Goal: Transaction & Acquisition: Purchase product/service

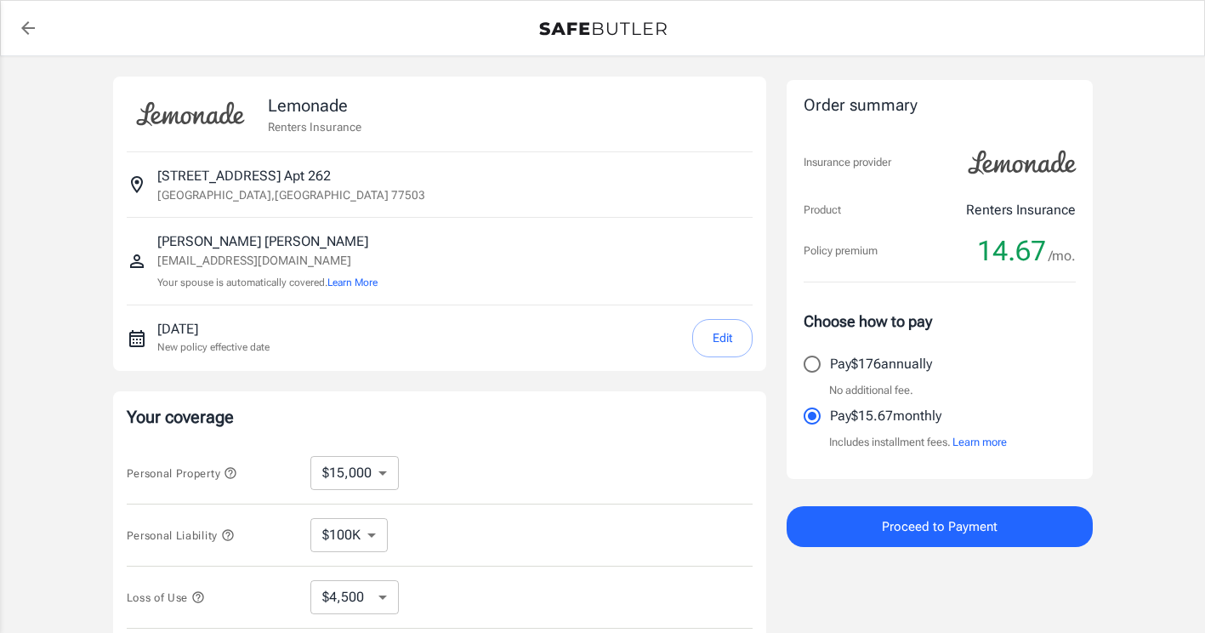
select select "15000"
select select "500"
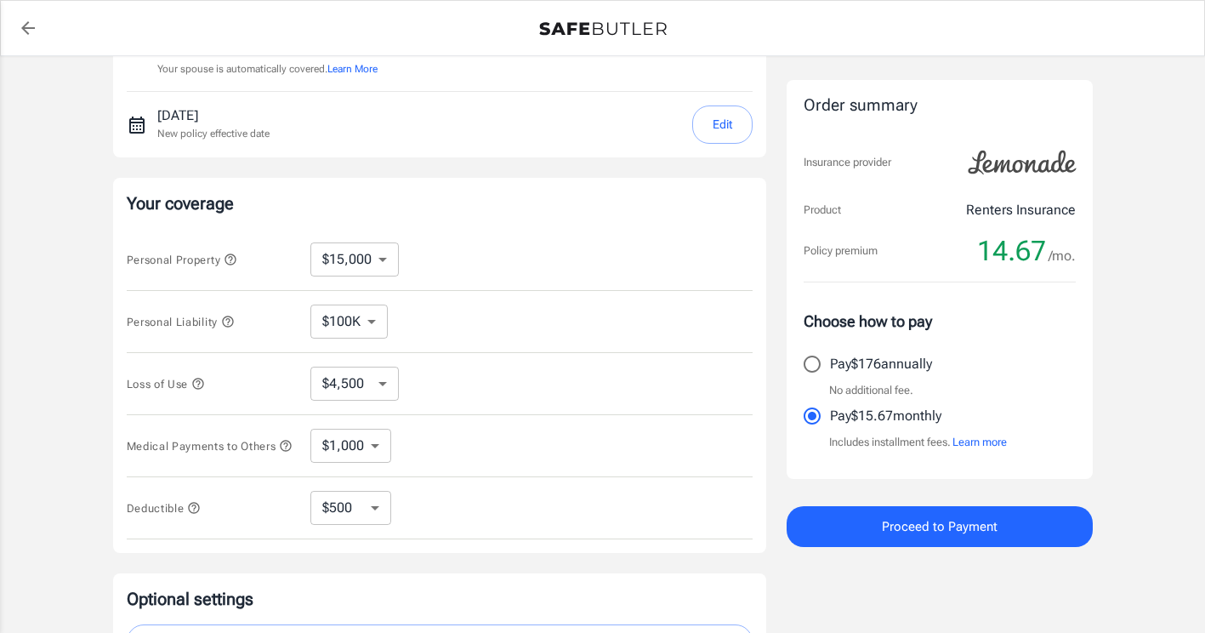
scroll to position [255, 0]
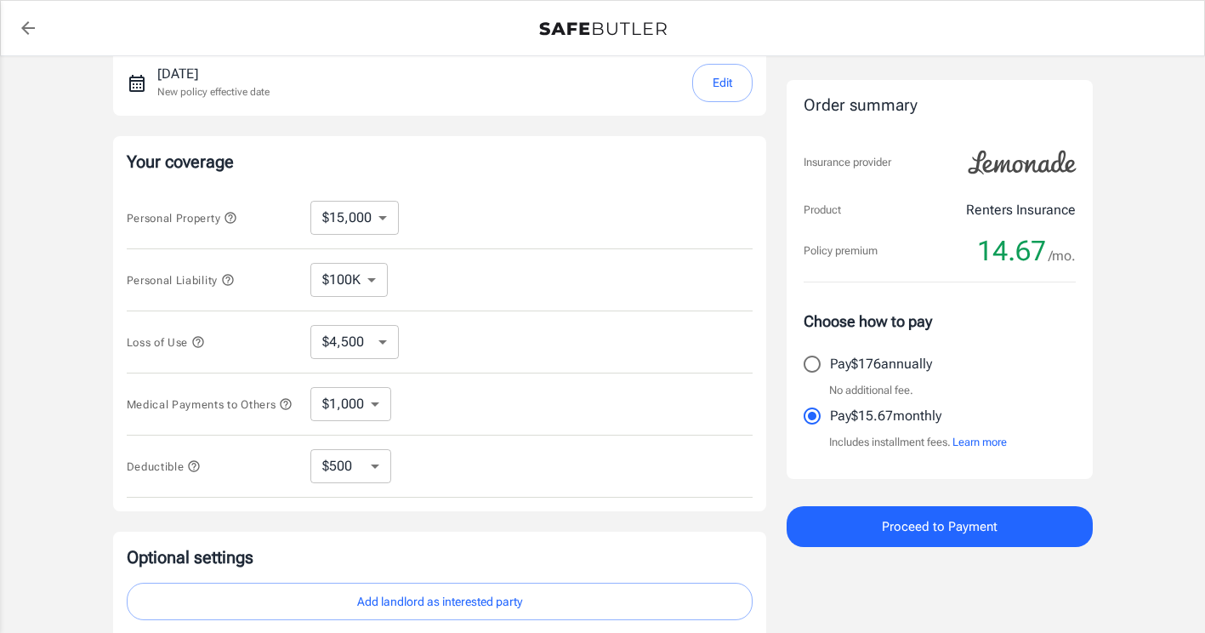
click at [360, 197] on div "Personal Property $10,000 $15,000 $20,000 $25,000 $30,000 $40,000 $50,000 $100K…" at bounding box center [440, 218] width 626 height 62
click at [367, 208] on select "$10,000 $15,000 $20,000 $25,000 $30,000 $40,000 $50,000 $100K $150K $200K $250K" at bounding box center [354, 218] width 88 height 34
select select "10000"
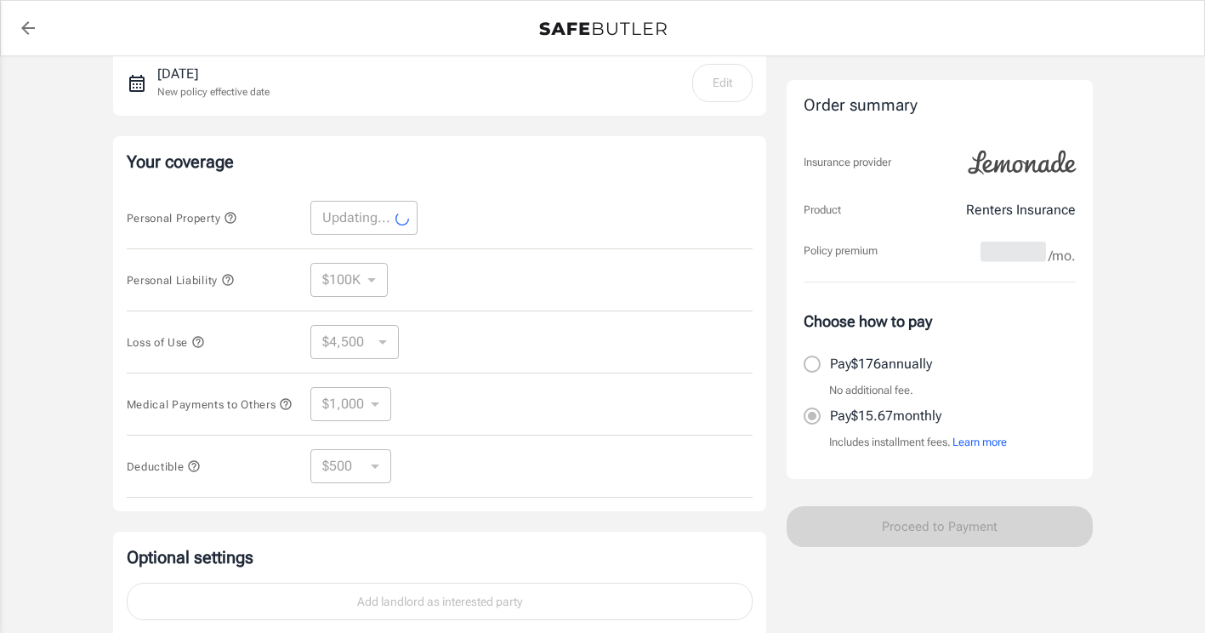
select select "10000"
select select "3000"
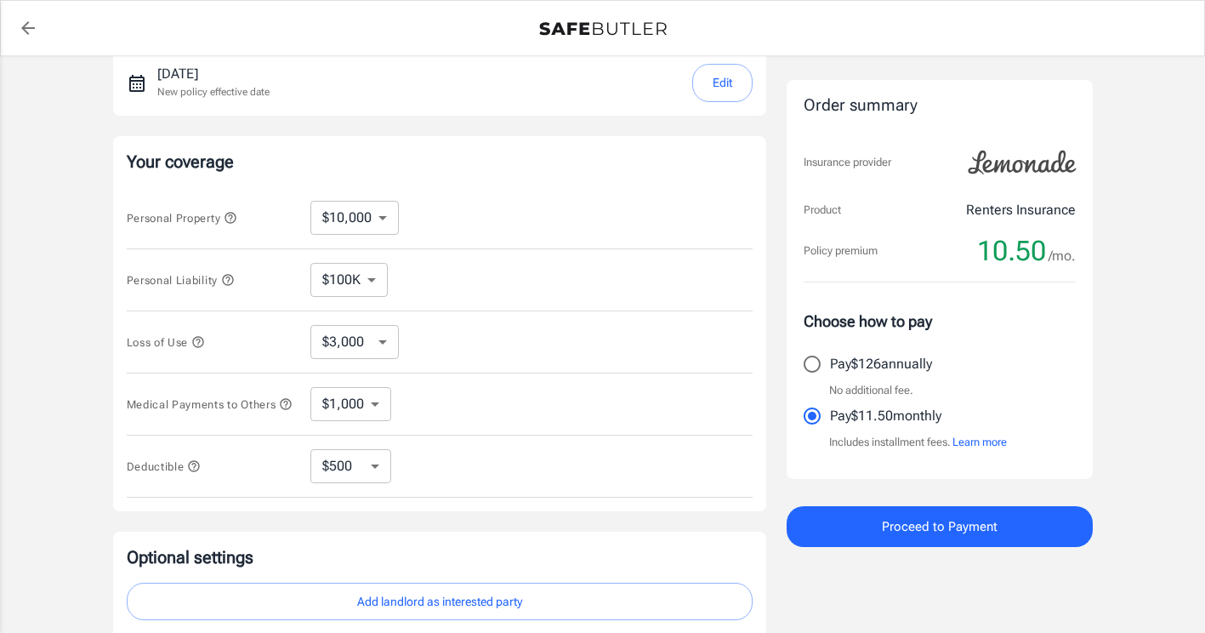
click at [368, 283] on select "$100K $200K $300K $400K $500K" at bounding box center [348, 280] width 77 height 34
click at [368, 362] on div "Loss of Use $3,000 $6,000 $12,000 $21,000 $36,000 $60,000 $96,000 $153K $198K ​" at bounding box center [440, 342] width 626 height 62
click at [371, 345] on select "$3,000 $6,000 $12,000 $21,000 $36,000 $60,000 $96,000 $153K $198K" at bounding box center [354, 342] width 88 height 34
click at [380, 327] on select "$3,000 $6,000 $12,000 $21,000 $36,000 $60,000 $96,000 $153K $198K" at bounding box center [354, 342] width 88 height 34
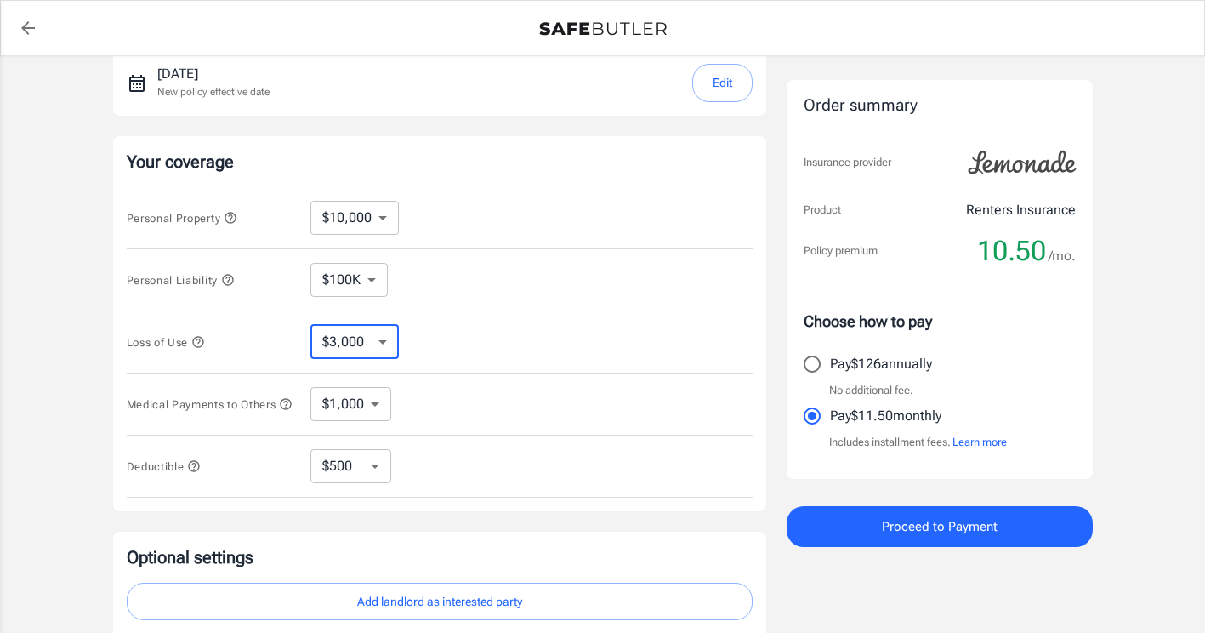
click at [367, 402] on select "$1,000 $2,000 $3,000 $4,000 $5,000" at bounding box center [350, 404] width 81 height 34
click at [367, 404] on select "$1,000 $2,000 $3,000 $4,000 $5,000" at bounding box center [350, 404] width 81 height 34
click at [364, 464] on select "$250 $500 $1,000 $2,500" at bounding box center [350, 466] width 81 height 34
select select "250"
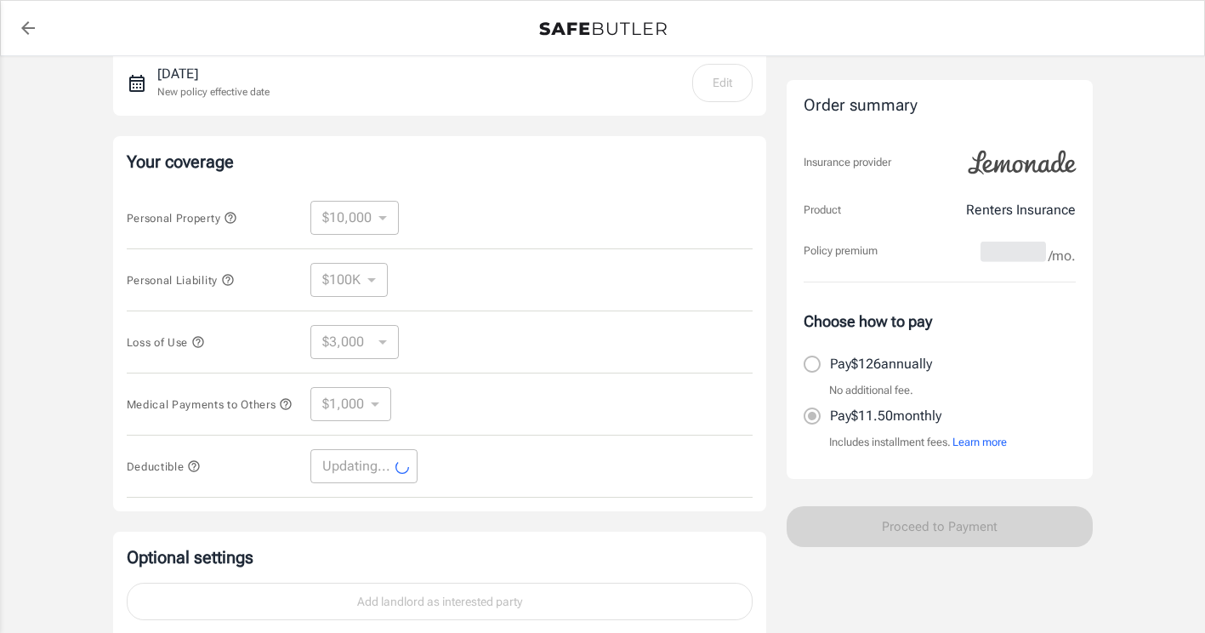
select select "250"
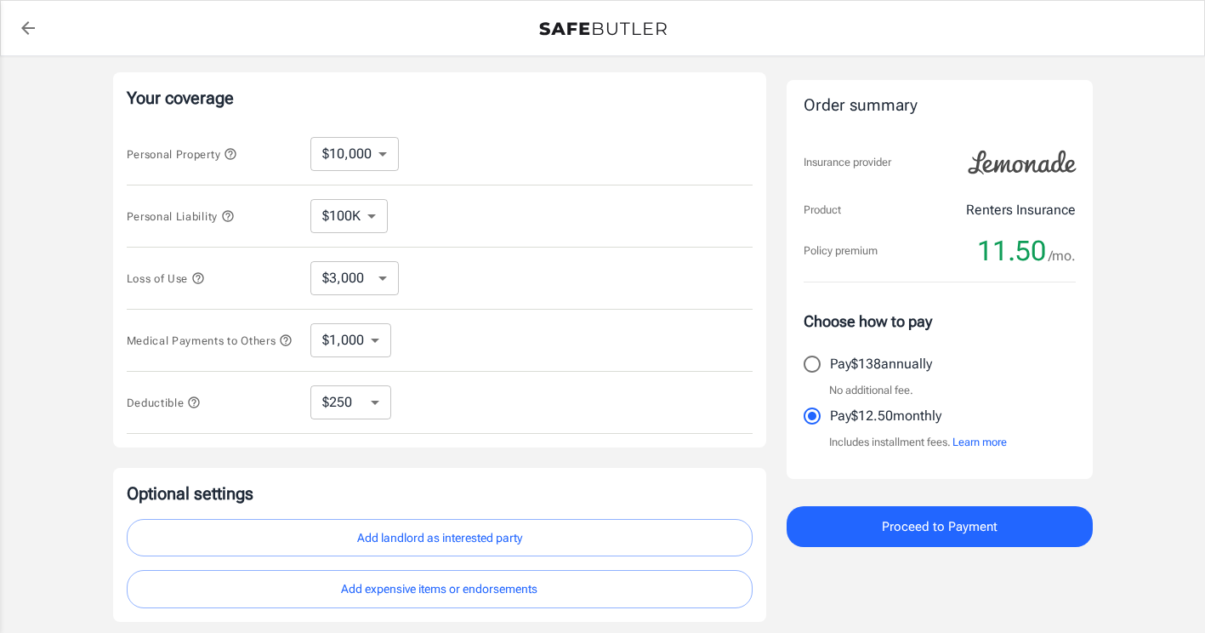
scroll to position [425, 0]
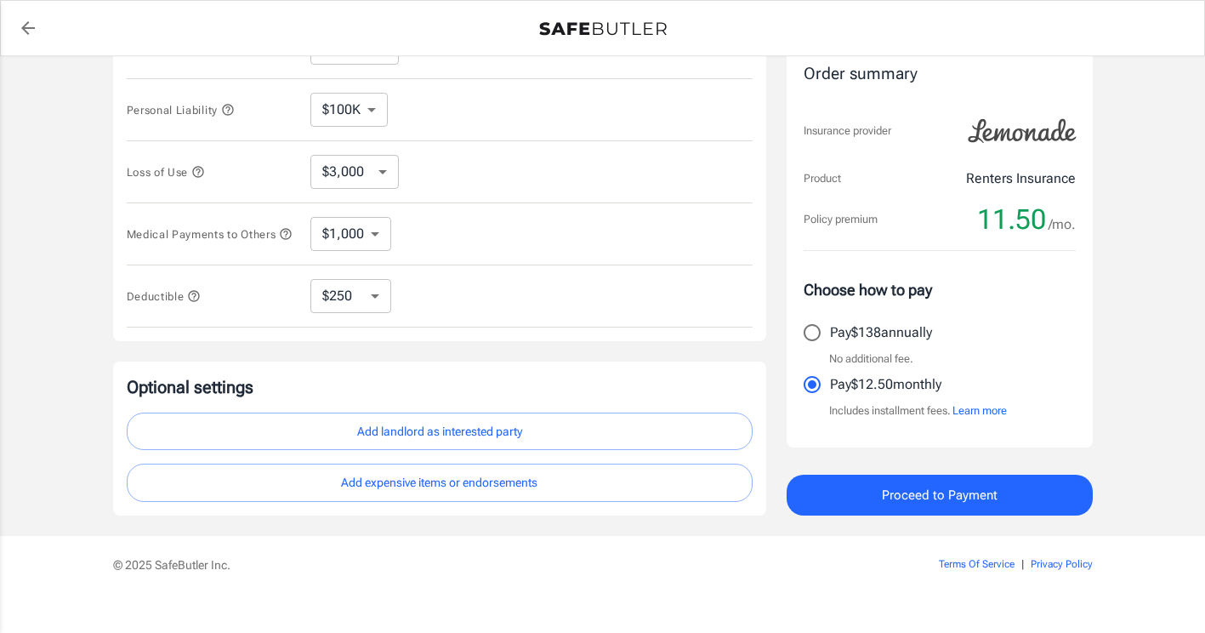
click at [432, 431] on button "Add landlord as interested party" at bounding box center [440, 432] width 626 height 38
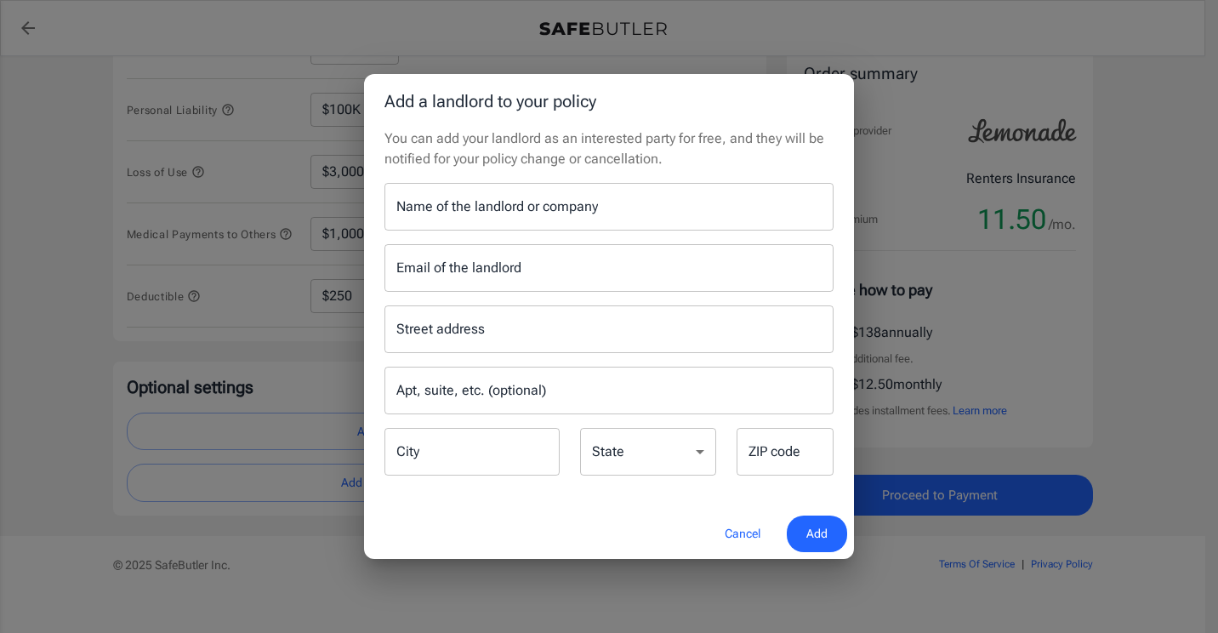
drag, startPoint x: 544, startPoint y: 208, endPoint x: 544, endPoint y: 199, distance: 9.4
click at [544, 208] on input "Name of the landlord or company" at bounding box center [608, 207] width 449 height 48
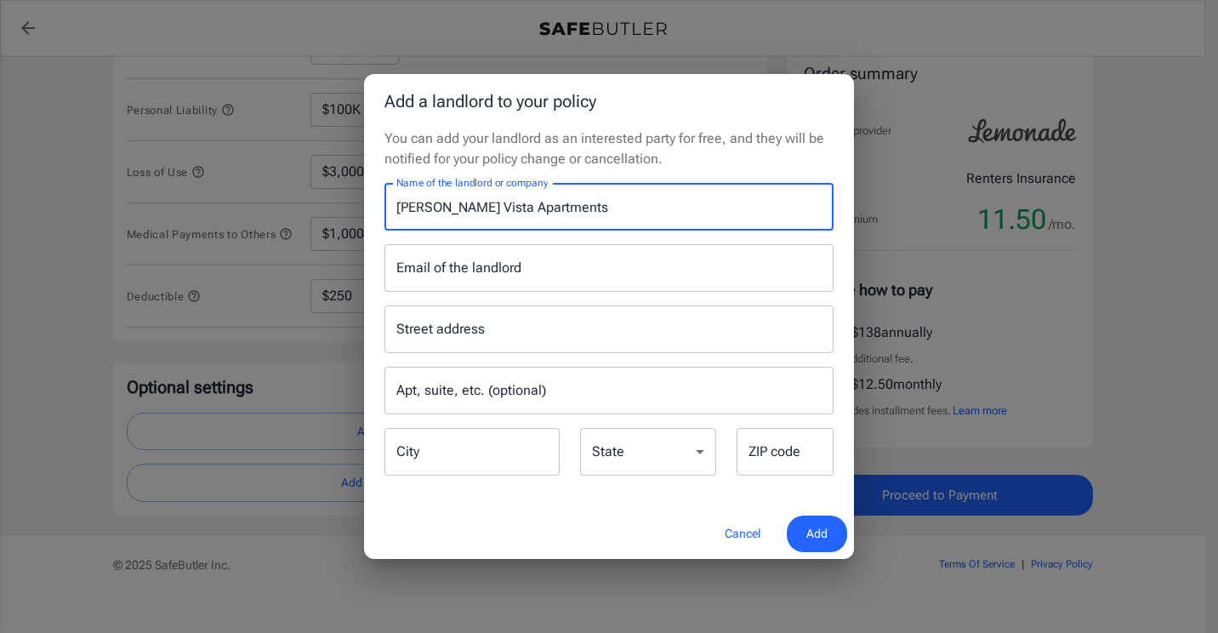
type input "Linda Vista Apartments"
click at [470, 259] on input "Email of the landlord" at bounding box center [608, 268] width 449 height 48
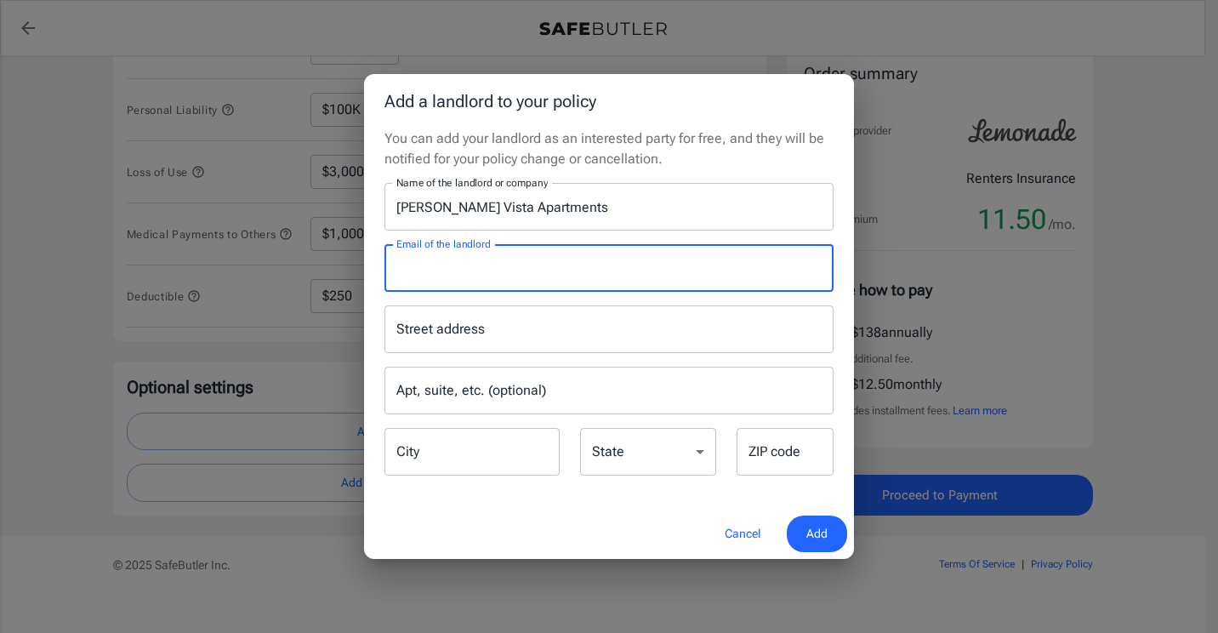
click at [487, 255] on input "Email of the landlord" at bounding box center [608, 268] width 449 height 48
click at [540, 225] on input "Linda Vista Apartments" at bounding box center [608, 207] width 449 height 48
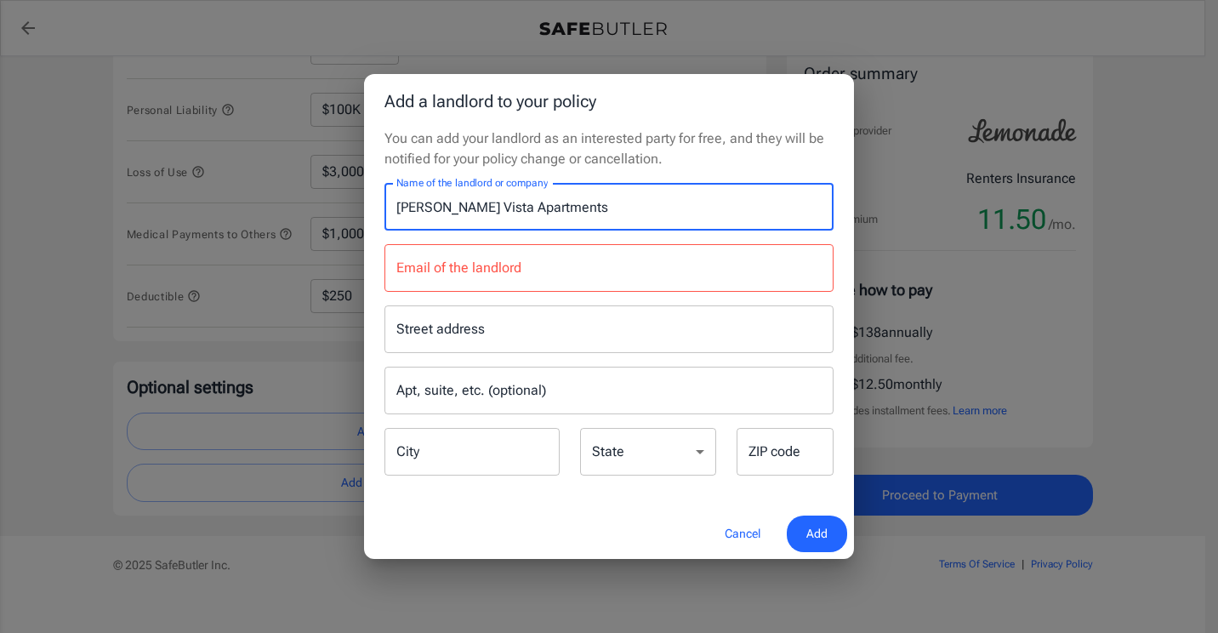
click at [526, 257] on input "Email of the landlord" at bounding box center [608, 268] width 449 height 48
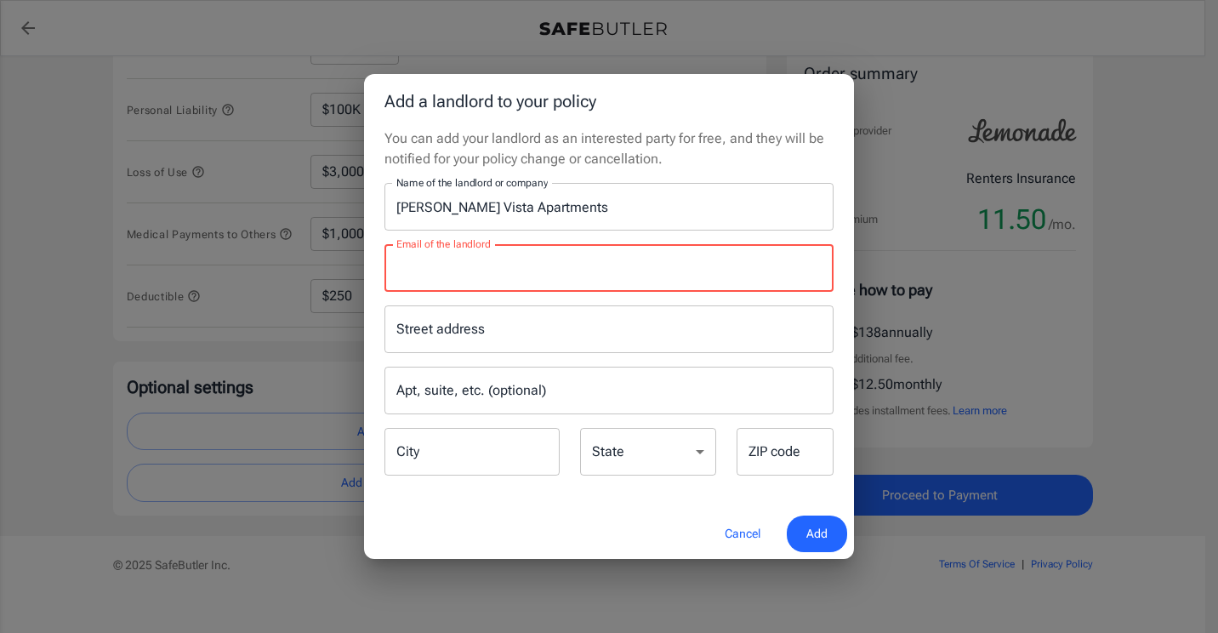
click at [548, 294] on div "Street address Street address Apt, suite, etc. (optional) Apt, suite, etc. (opt…" at bounding box center [609, 385] width 470 height 186
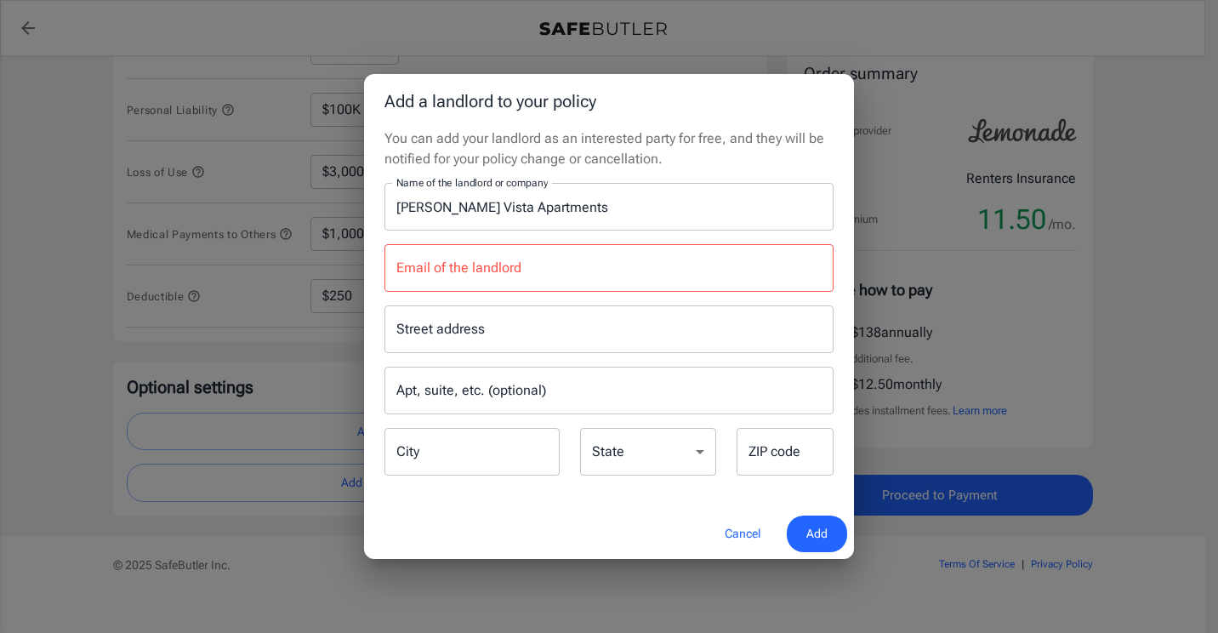
click at [550, 299] on div "Street address Street address Apt, suite, etc. (optional) Apt, suite, etc. (opt…" at bounding box center [609, 385] width 470 height 186
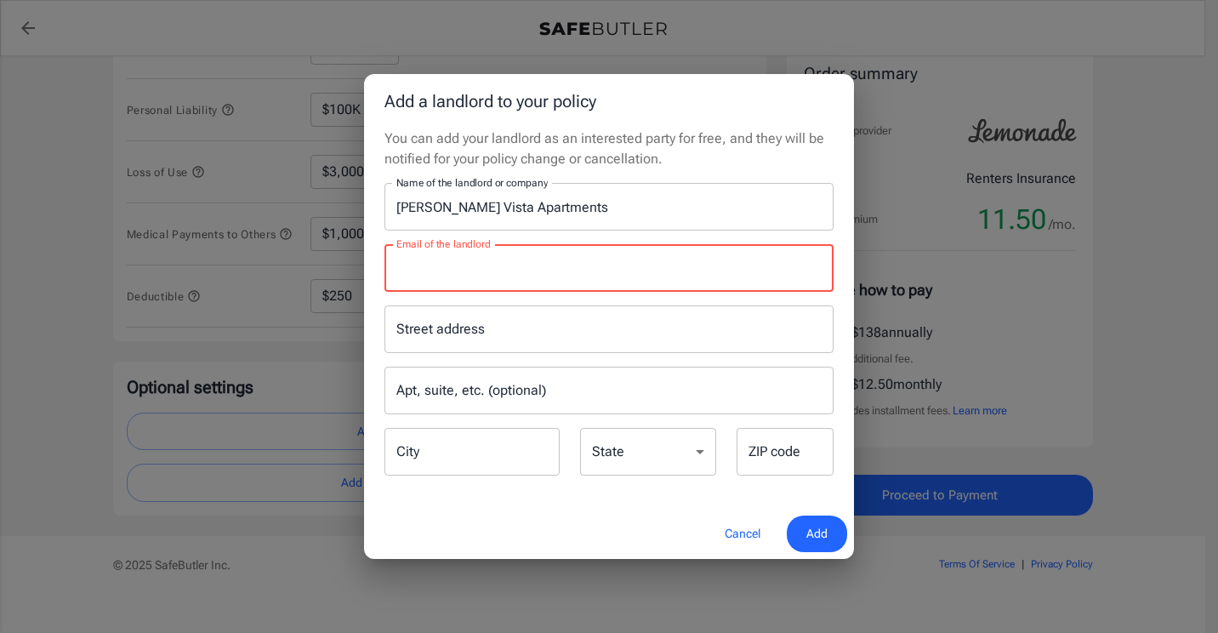
click at [544, 270] on input "Email of the landlord" at bounding box center [608, 268] width 449 height 48
paste input "lvainfo@vemanagement.com"
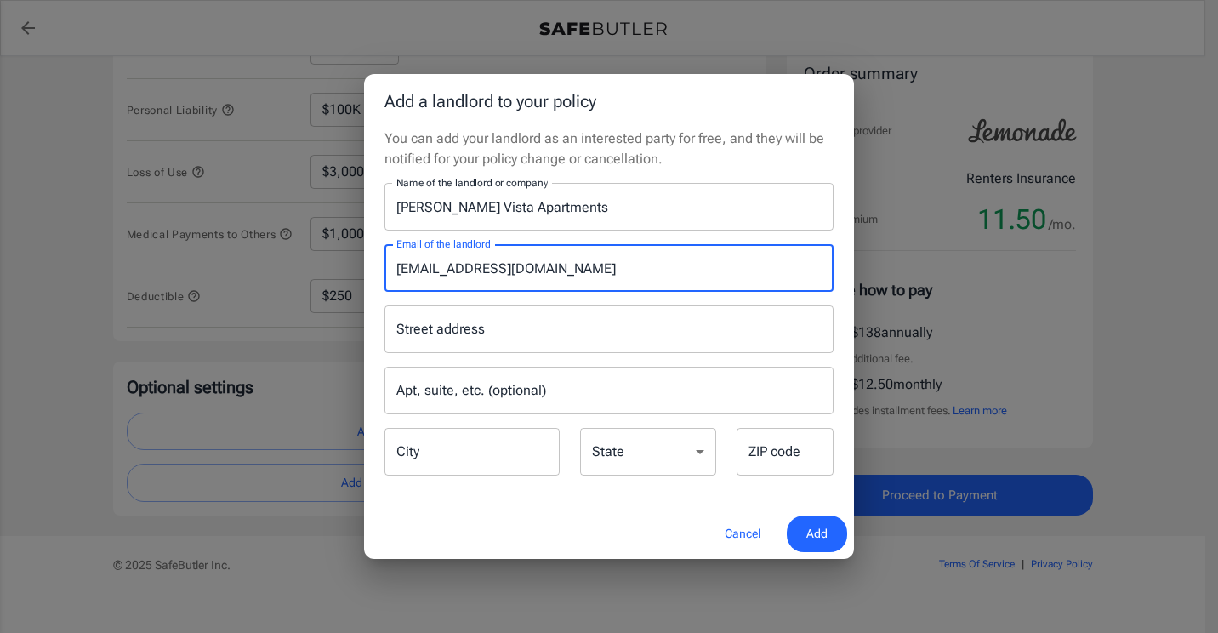
type input "lvainfo@vemanagement.com"
click at [545, 315] on input "Street address" at bounding box center [609, 329] width 434 height 32
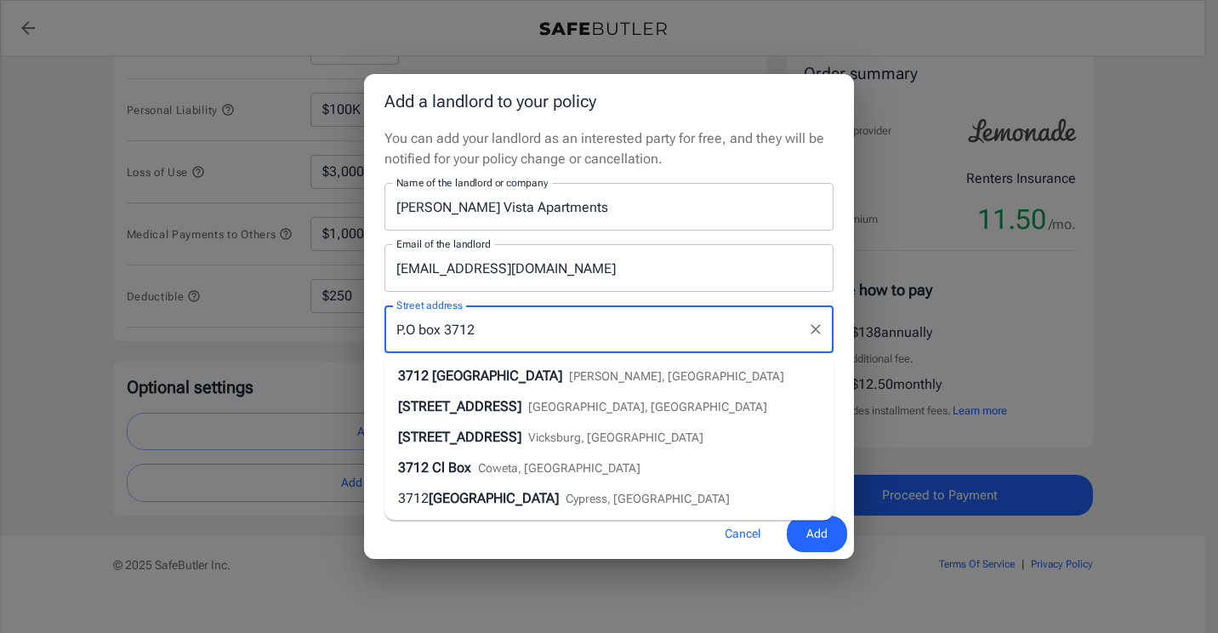
type input "P.O box 3712"
click at [579, 297] on div "Street address P.O box 3712 Street address Apt, suite, etc. (optional) Apt, sui…" at bounding box center [609, 385] width 470 height 186
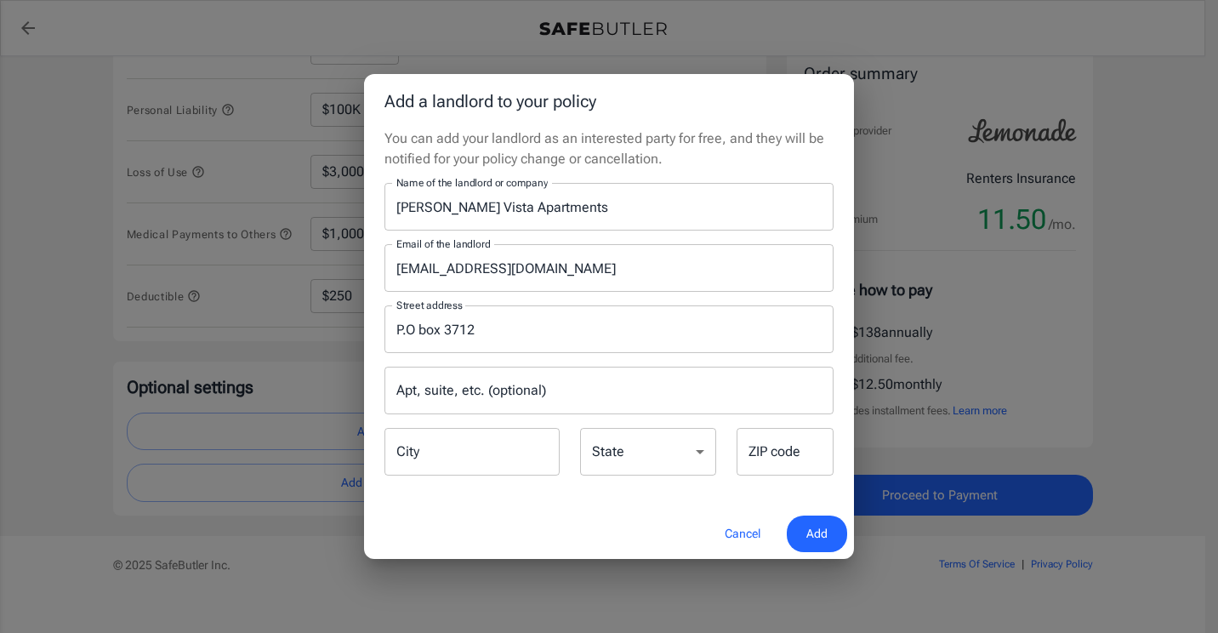
click at [567, 430] on div "City City" at bounding box center [472, 453] width 196 height 50
click at [447, 475] on input "City" at bounding box center [471, 452] width 175 height 48
type input "Albany"
click at [680, 458] on select "Alabama Alaska Arizona Arkansas California Colorado Connecticut Delaware Distri…" at bounding box center [648, 452] width 136 height 48
select select "NY"
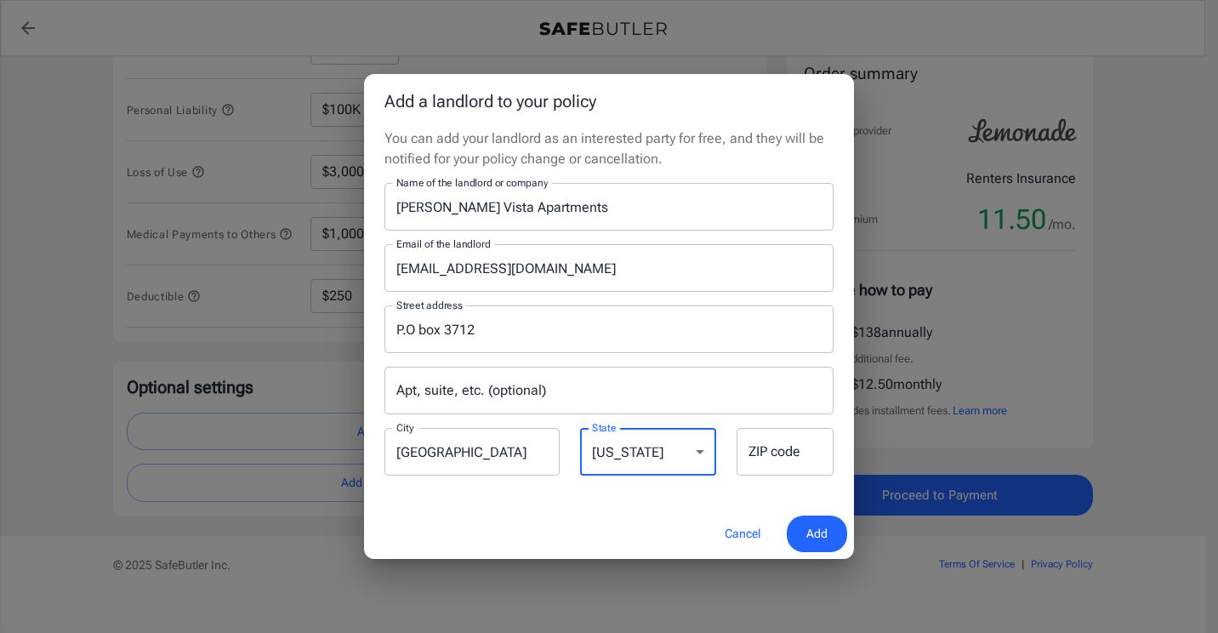
click at [580, 428] on select "Alabama Alaska Arizona Arkansas California Colorado Connecticut Delaware Distri…" at bounding box center [648, 452] width 136 height 48
click at [787, 460] on input "ZIP code" at bounding box center [785, 452] width 97 height 48
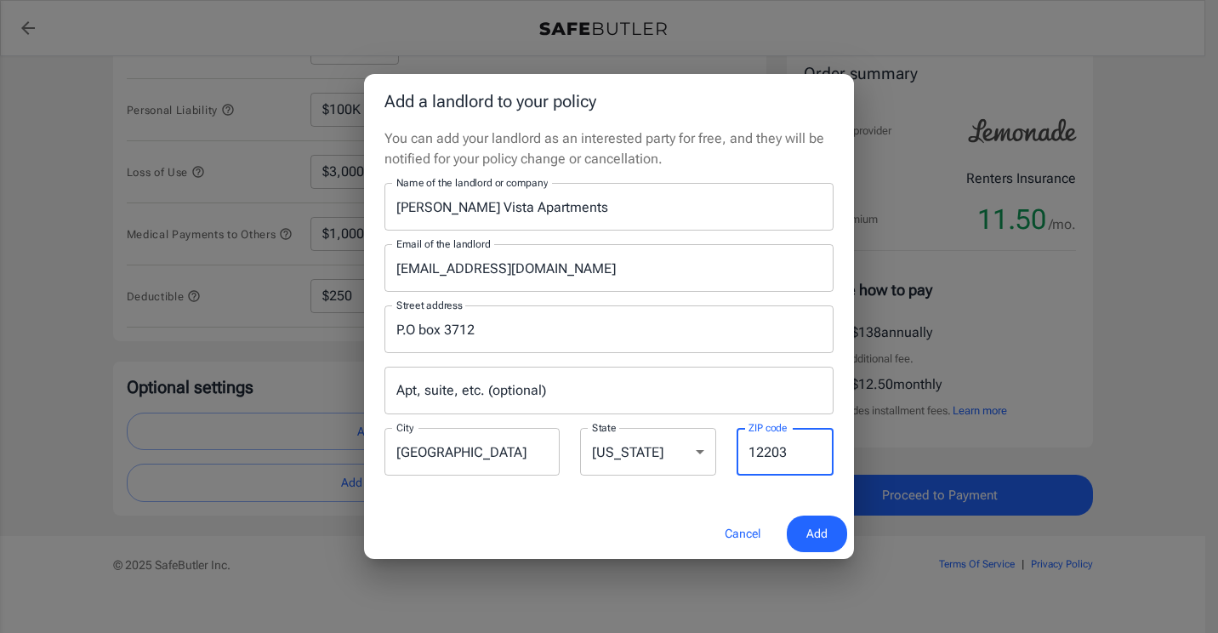
type input "12203"
click at [714, 422] on div "Street address P.O box 3712 Street address Apt, suite, etc. (optional) Apt, sui…" at bounding box center [609, 385] width 470 height 186
click at [828, 538] on button "Add" at bounding box center [817, 533] width 60 height 37
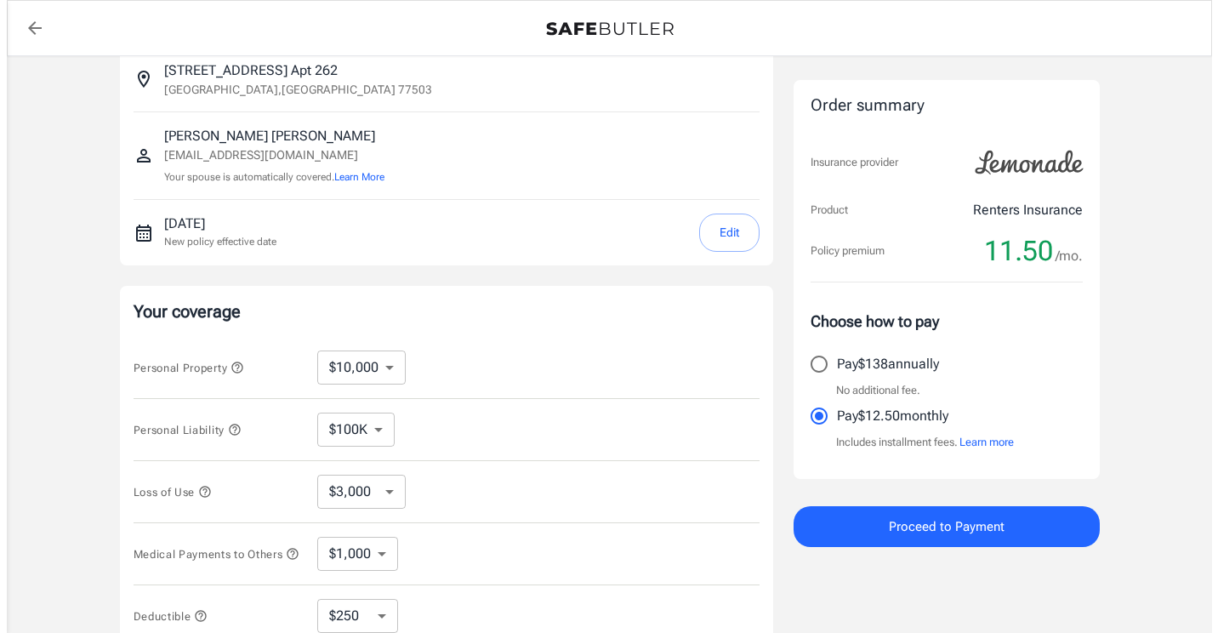
scroll to position [0, 0]
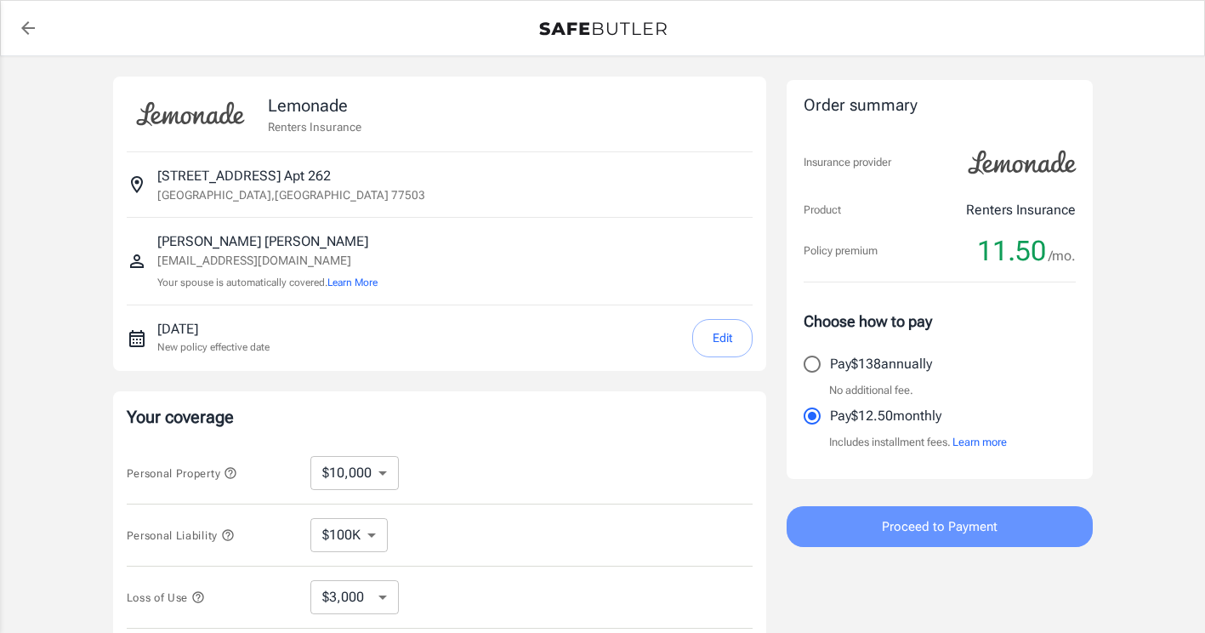
click at [966, 538] on button "Proceed to Payment" at bounding box center [940, 526] width 306 height 41
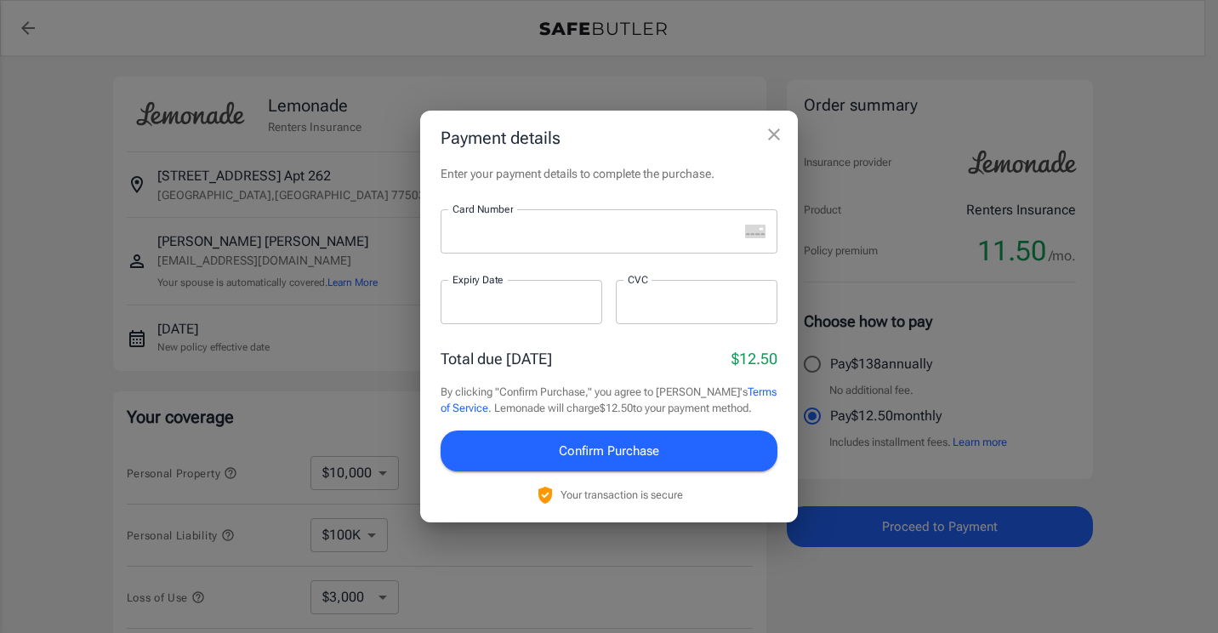
click at [533, 246] on div at bounding box center [590, 231] width 298 height 44
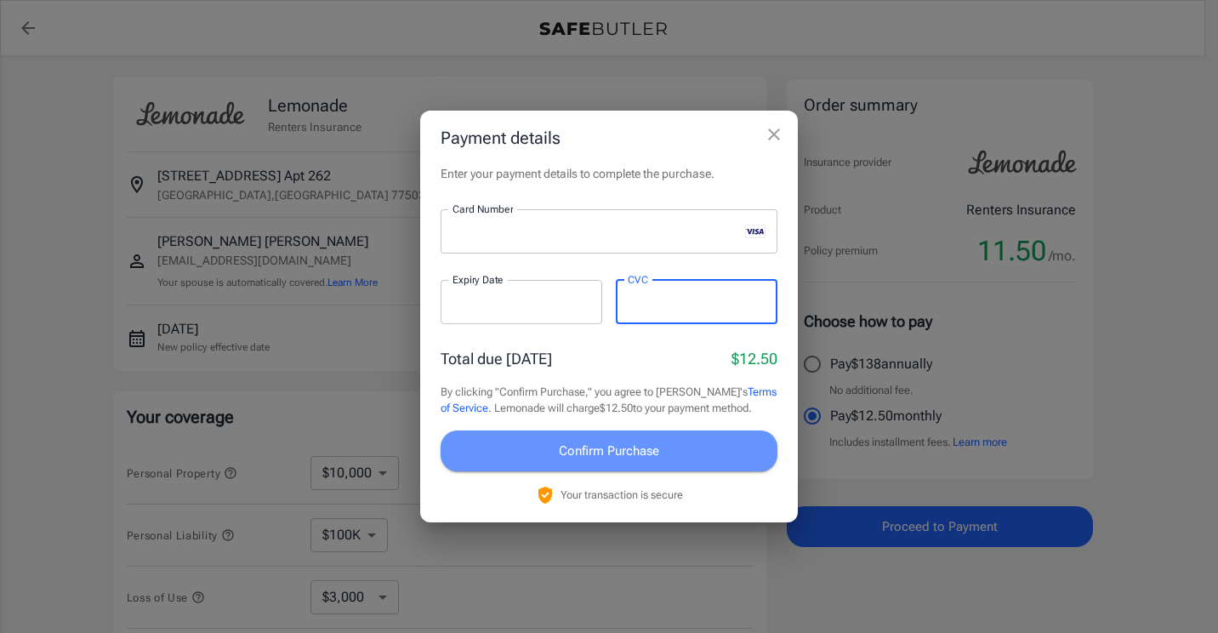
click at [619, 464] on button "Confirm Purchase" at bounding box center [609, 450] width 337 height 41
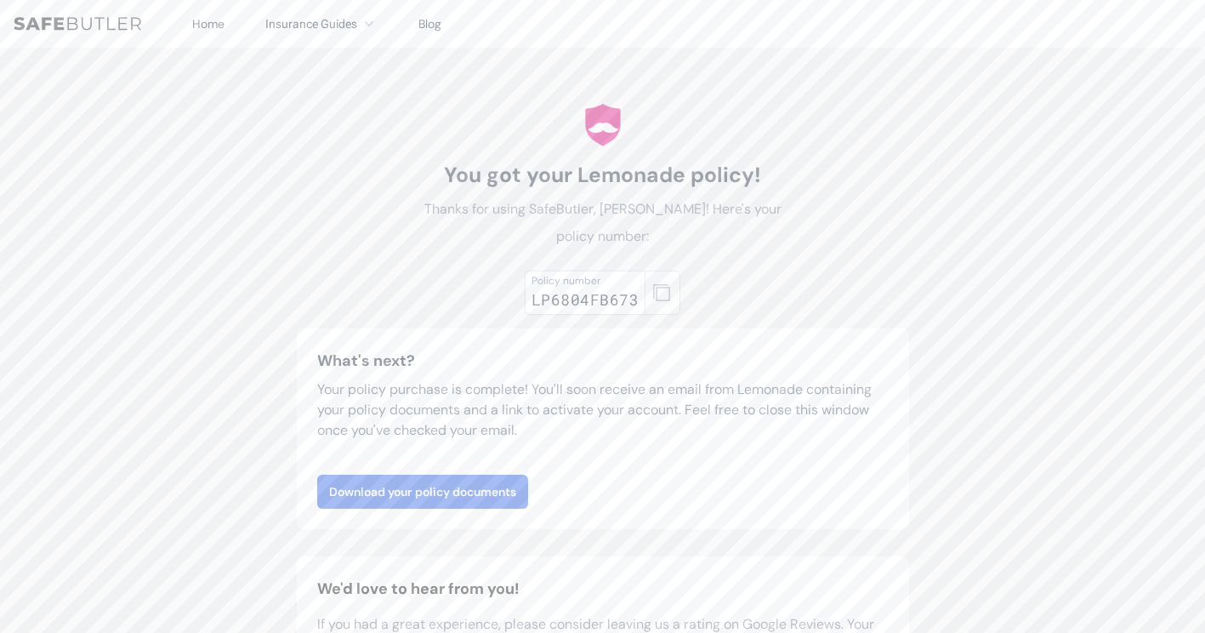
click at [666, 284] on icon "button" at bounding box center [661, 292] width 17 height 17
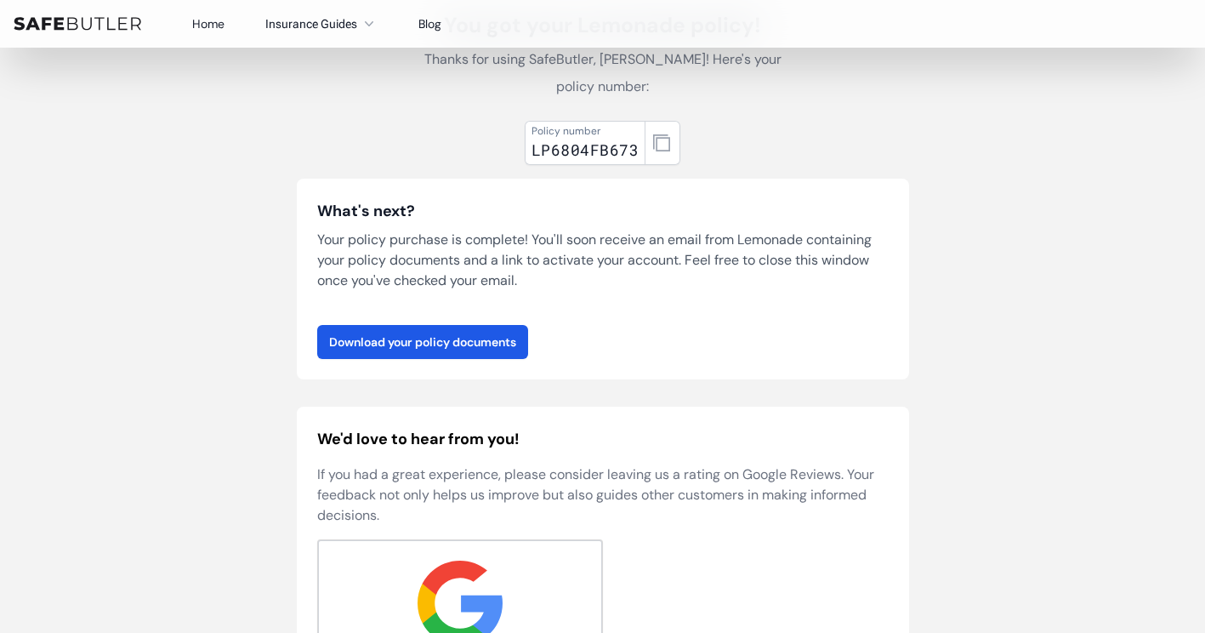
scroll to position [170, 0]
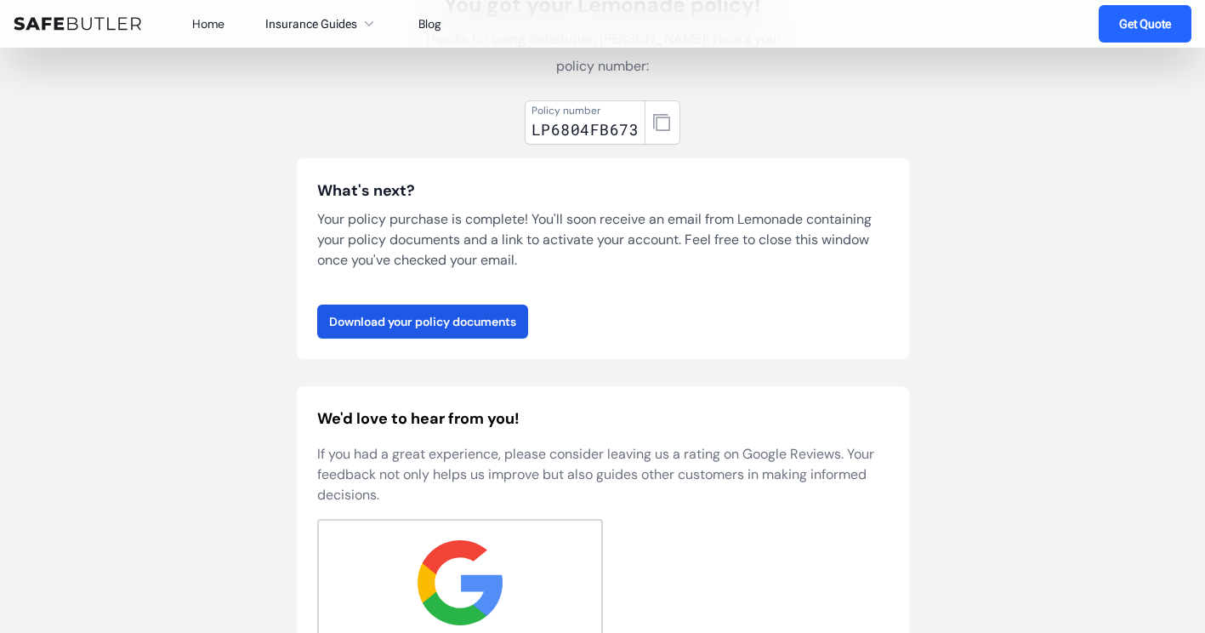
click at [653, 336] on div "Policy number LP6804FB673 What's next? Your policy purchase is complete! You'll…" at bounding box center [603, 419] width 612 height 650
click at [472, 304] on link "Download your policy documents" at bounding box center [422, 321] width 211 height 34
